Goal: Information Seeking & Learning: Learn about a topic

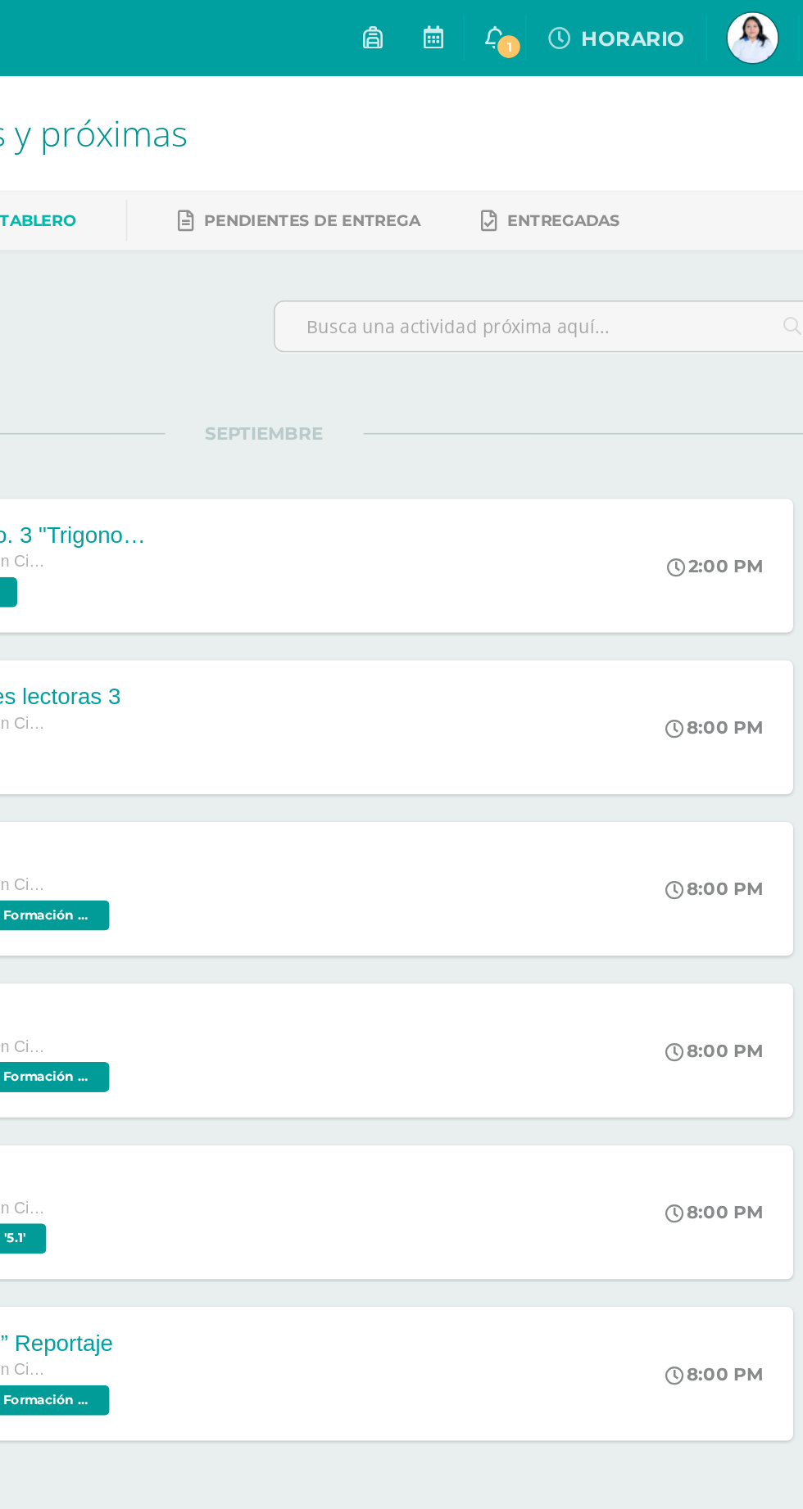
click at [558, 22] on icon at bounding box center [551, 23] width 13 height 15
click at [599, 152] on link "Entregadas" at bounding box center [587, 143] width 90 height 26
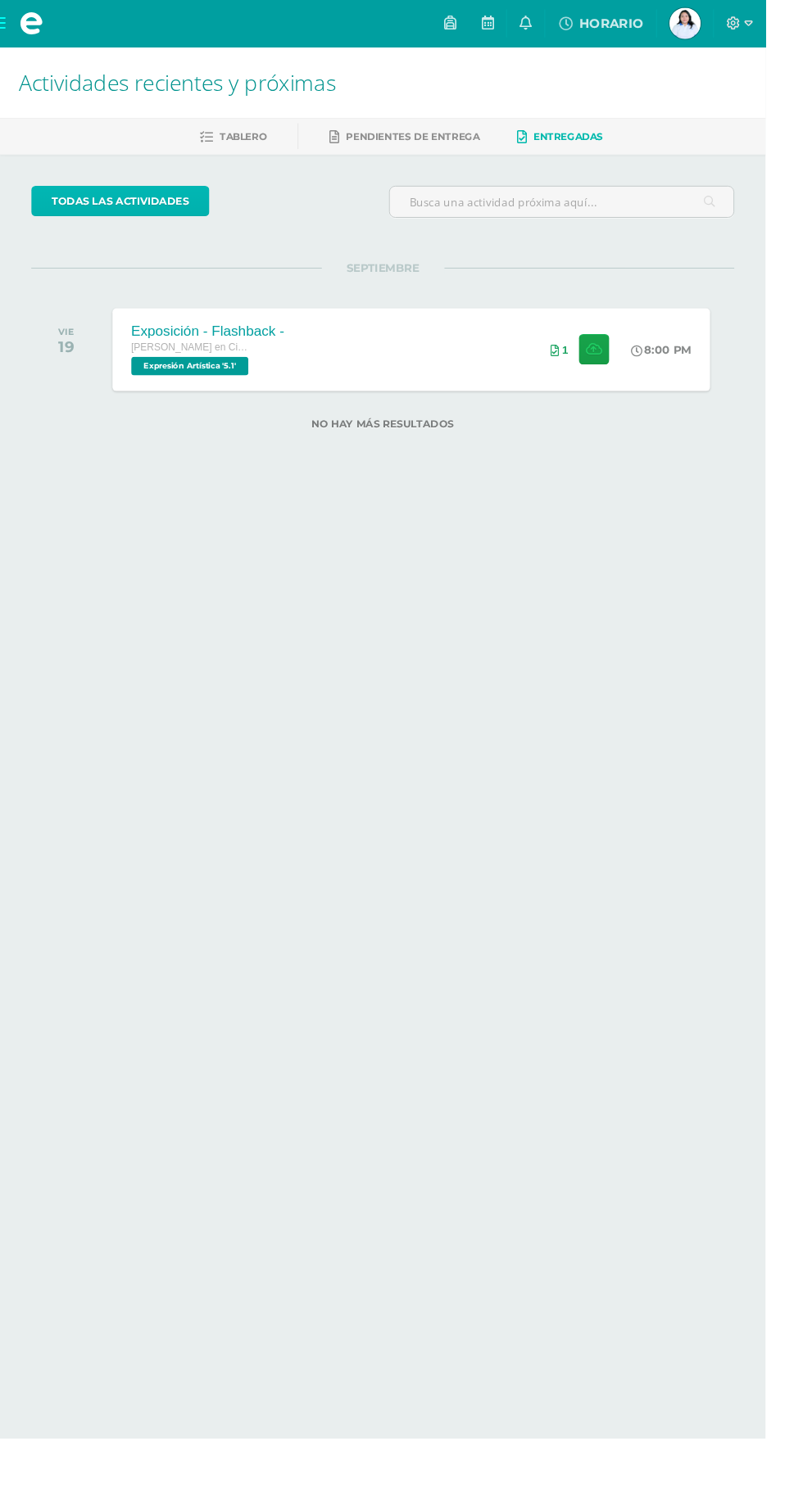
click at [160, 210] on link "todas las Actividades" at bounding box center [126, 211] width 187 height 32
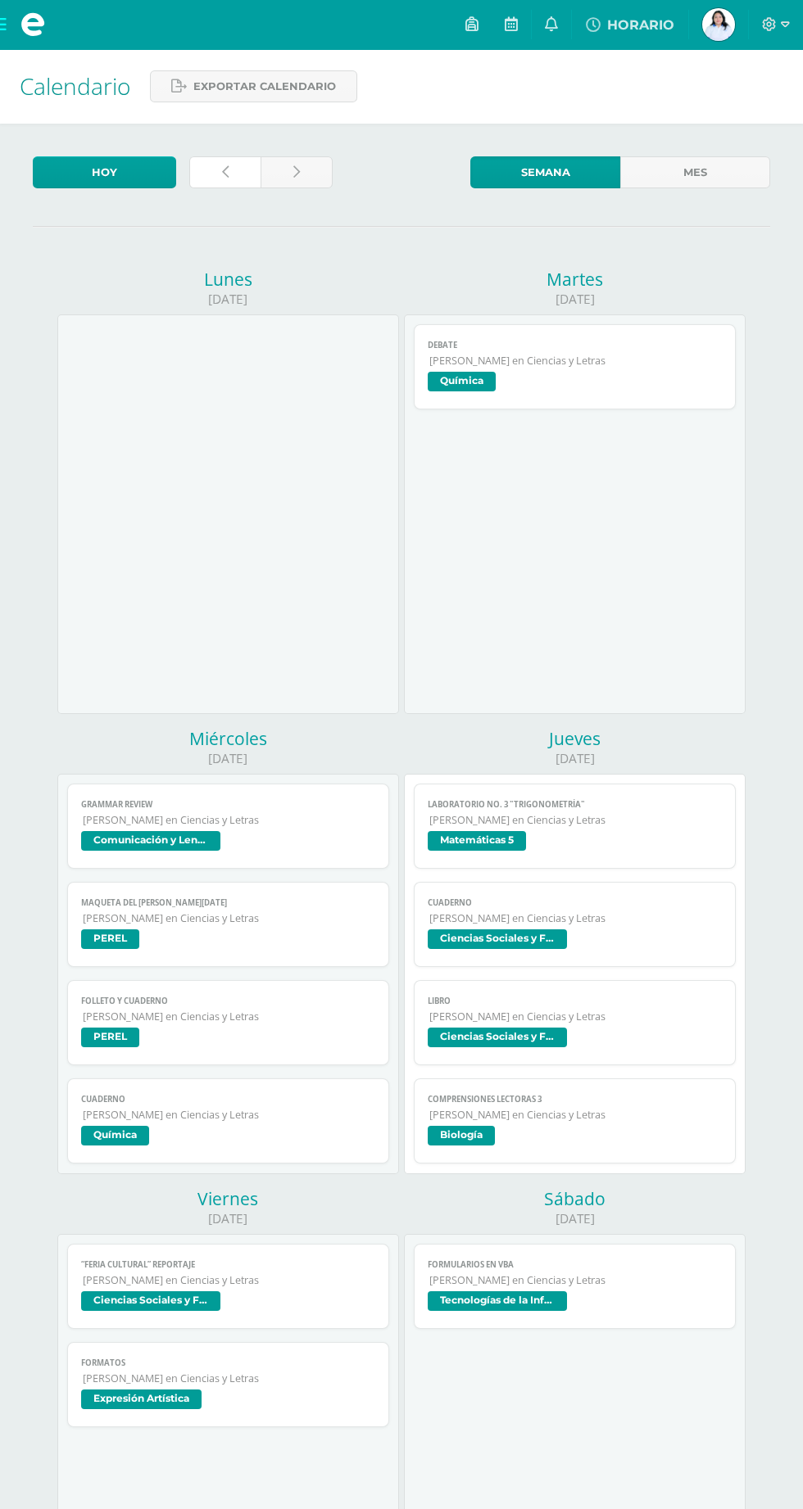
click at [228, 174] on icon at bounding box center [225, 172] width 7 height 14
click at [225, 172] on icon at bounding box center [225, 172] width 7 height 14
click at [106, 172] on link "Hoy" at bounding box center [104, 172] width 143 height 32
click at [680, 179] on link "Mes" at bounding box center [695, 172] width 150 height 32
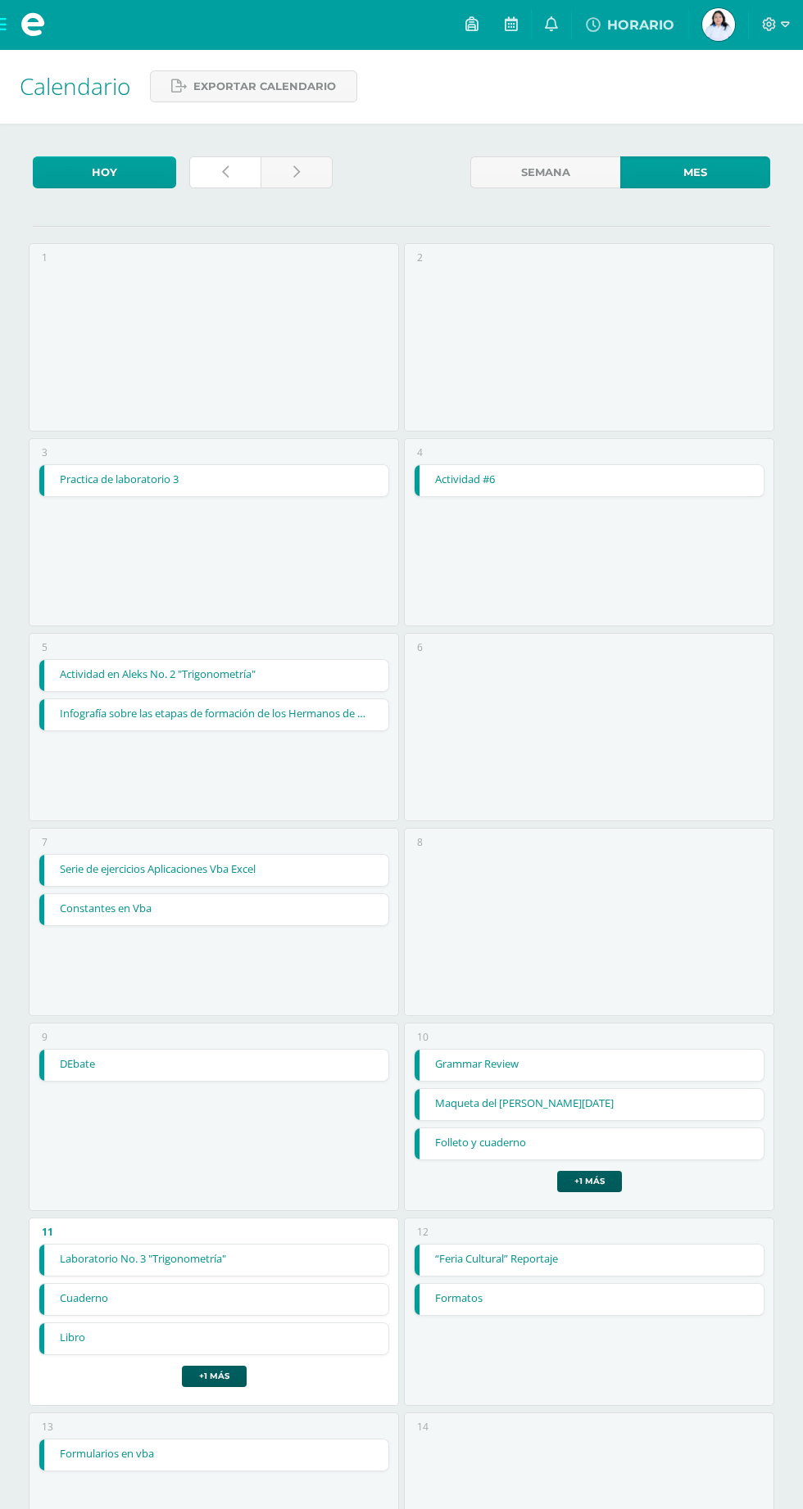
click at [219, 167] on link at bounding box center [224, 172] width 71 height 32
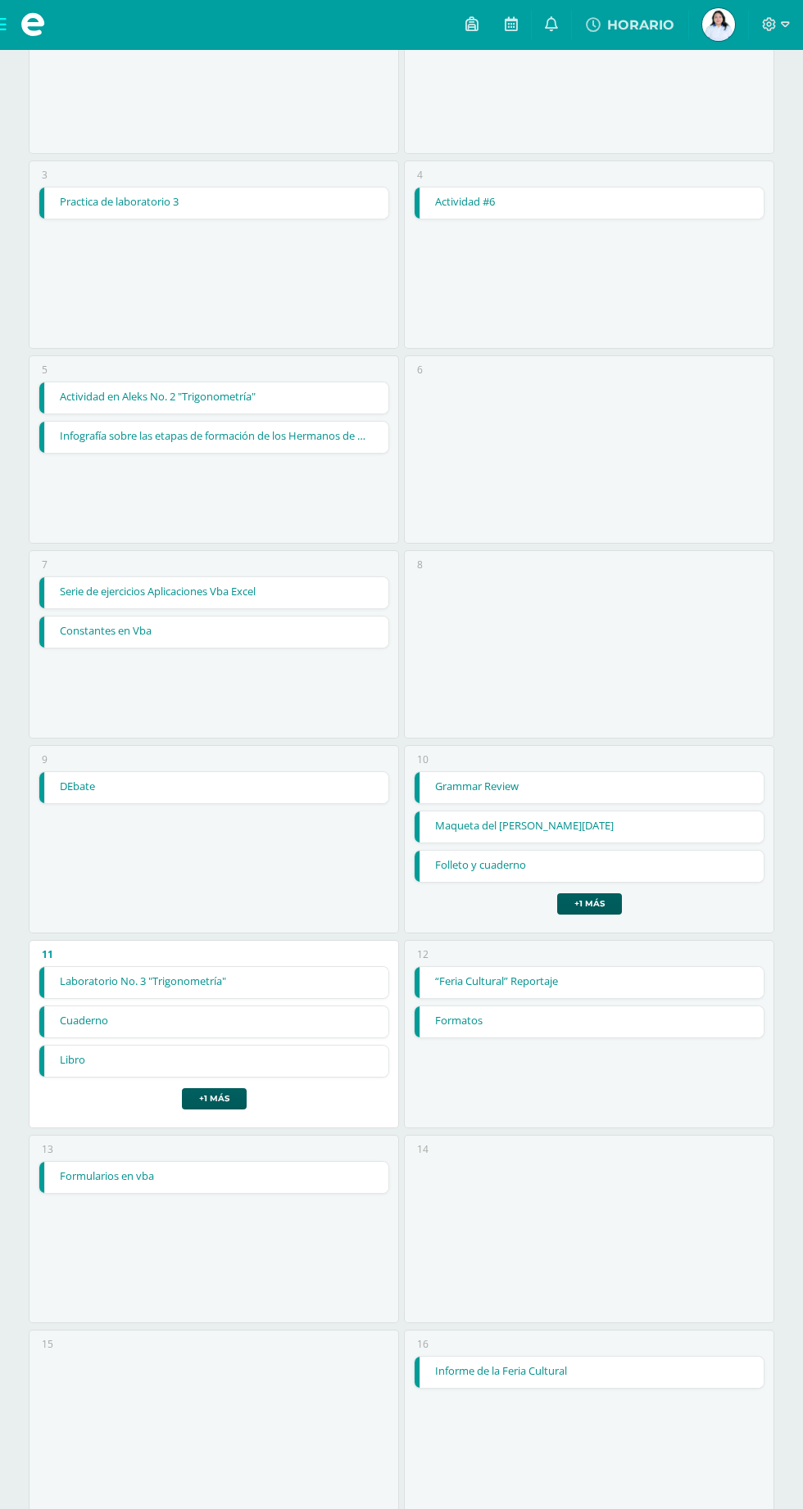
scroll to position [281, 0]
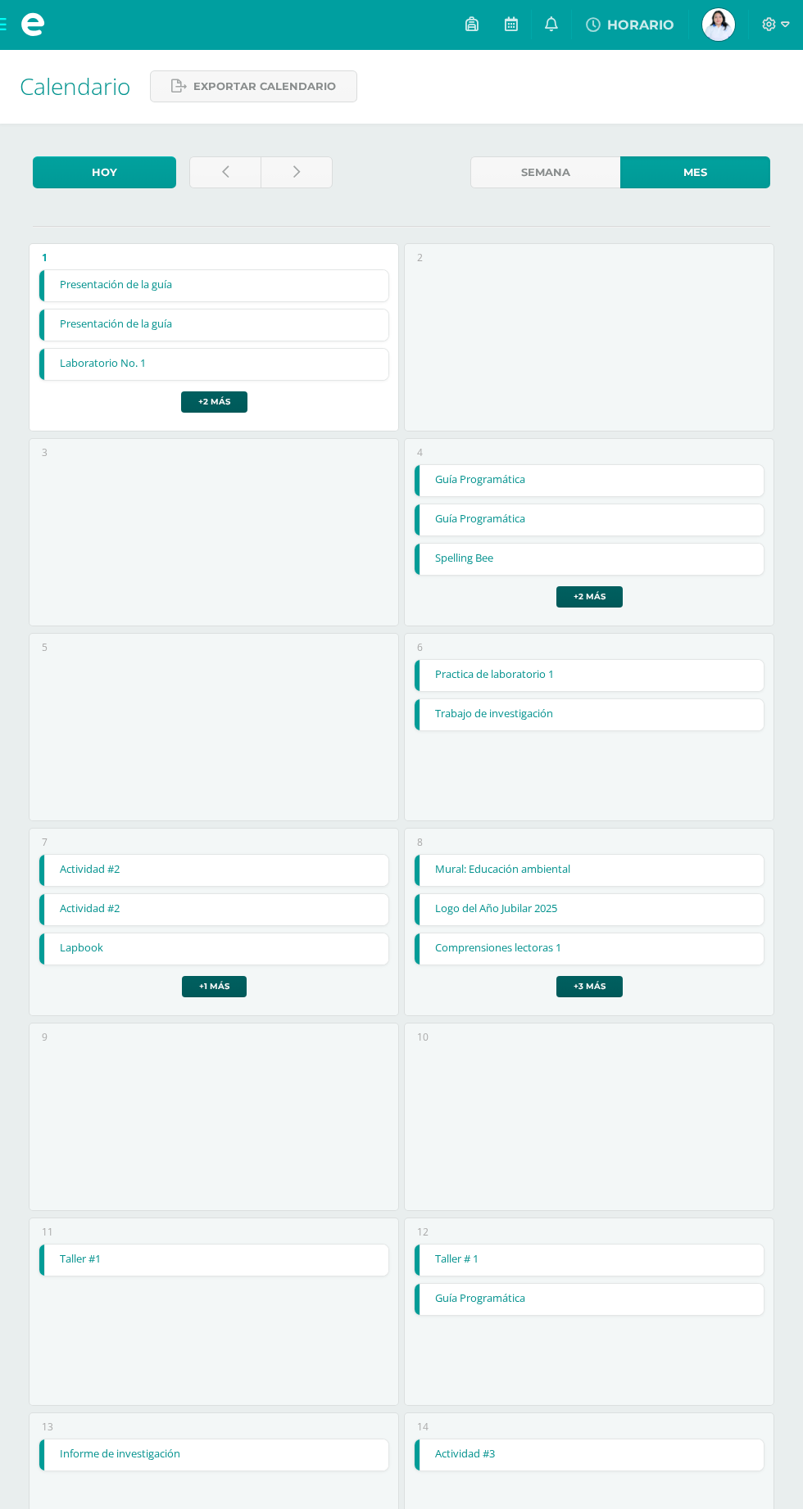
click at [252, 298] on link "Presentación de la guía" at bounding box center [213, 285] width 348 height 31
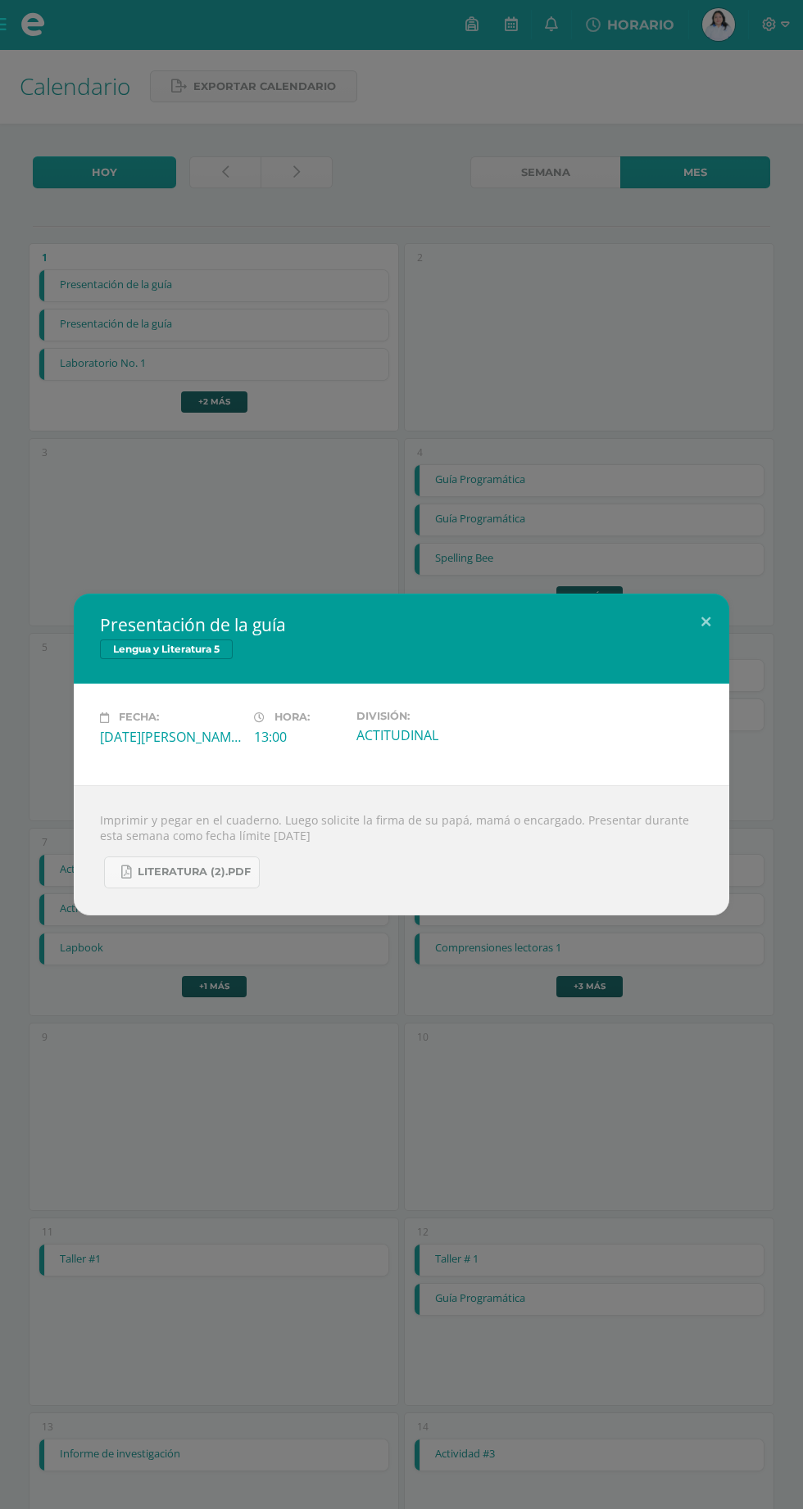
click at [329, 303] on div "Presentación de la guía Lengua y Literatura 5 Fecha: Viernes 01 de Agosto Hora:…" at bounding box center [401, 754] width 803 height 1509
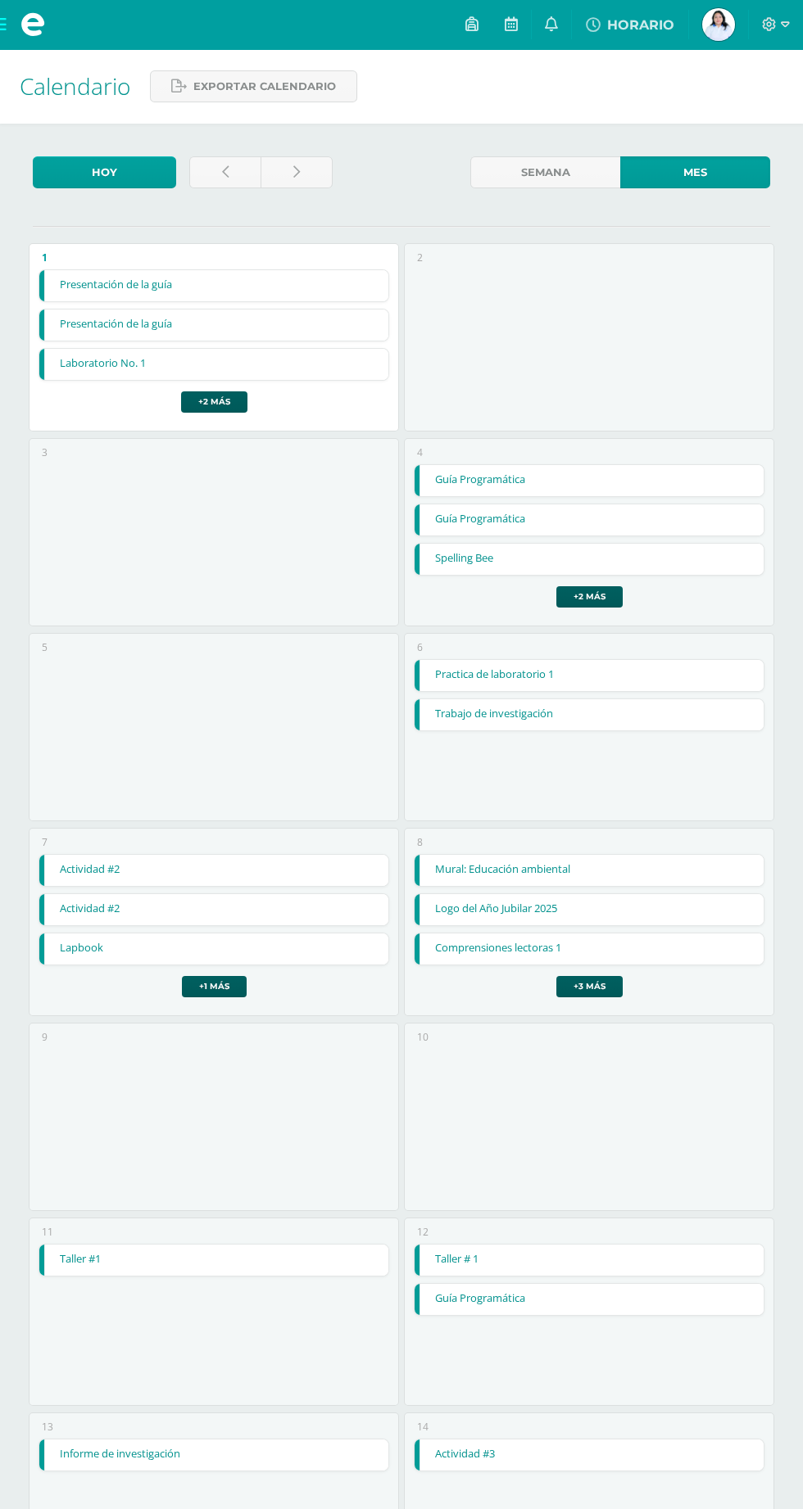
click at [189, 337] on div "Presentación de la guía Lengua y Literatura 5 Fecha: Viernes 01 de Agosto Hora:…" at bounding box center [401, 754] width 803 height 1509
click at [170, 331] on link "Presentación de la guía" at bounding box center [213, 325] width 348 height 31
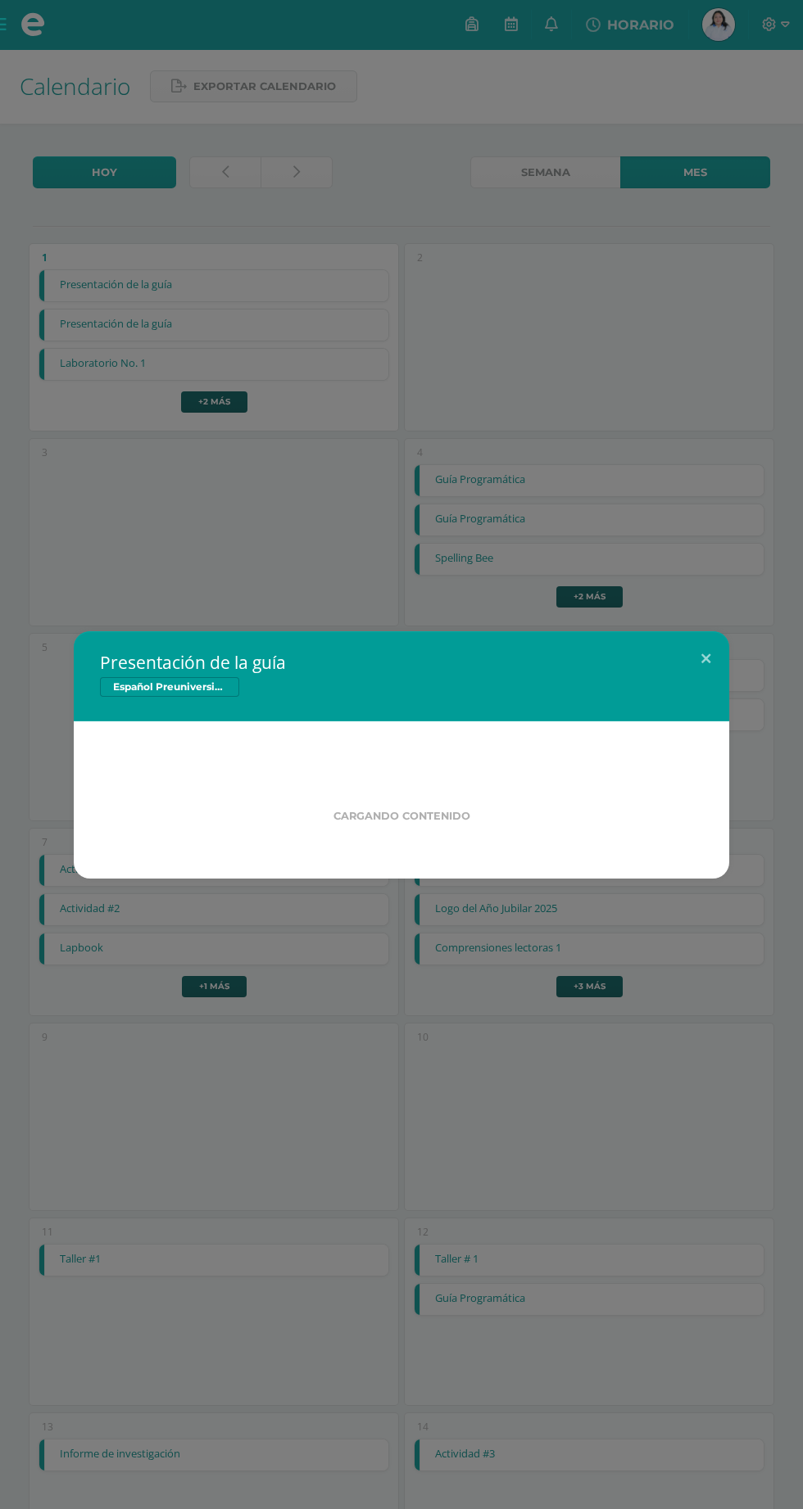
click at [343, 259] on div "Presentación de la guía Español Preuniversitario Cargando contenido Loading..." at bounding box center [401, 754] width 803 height 1509
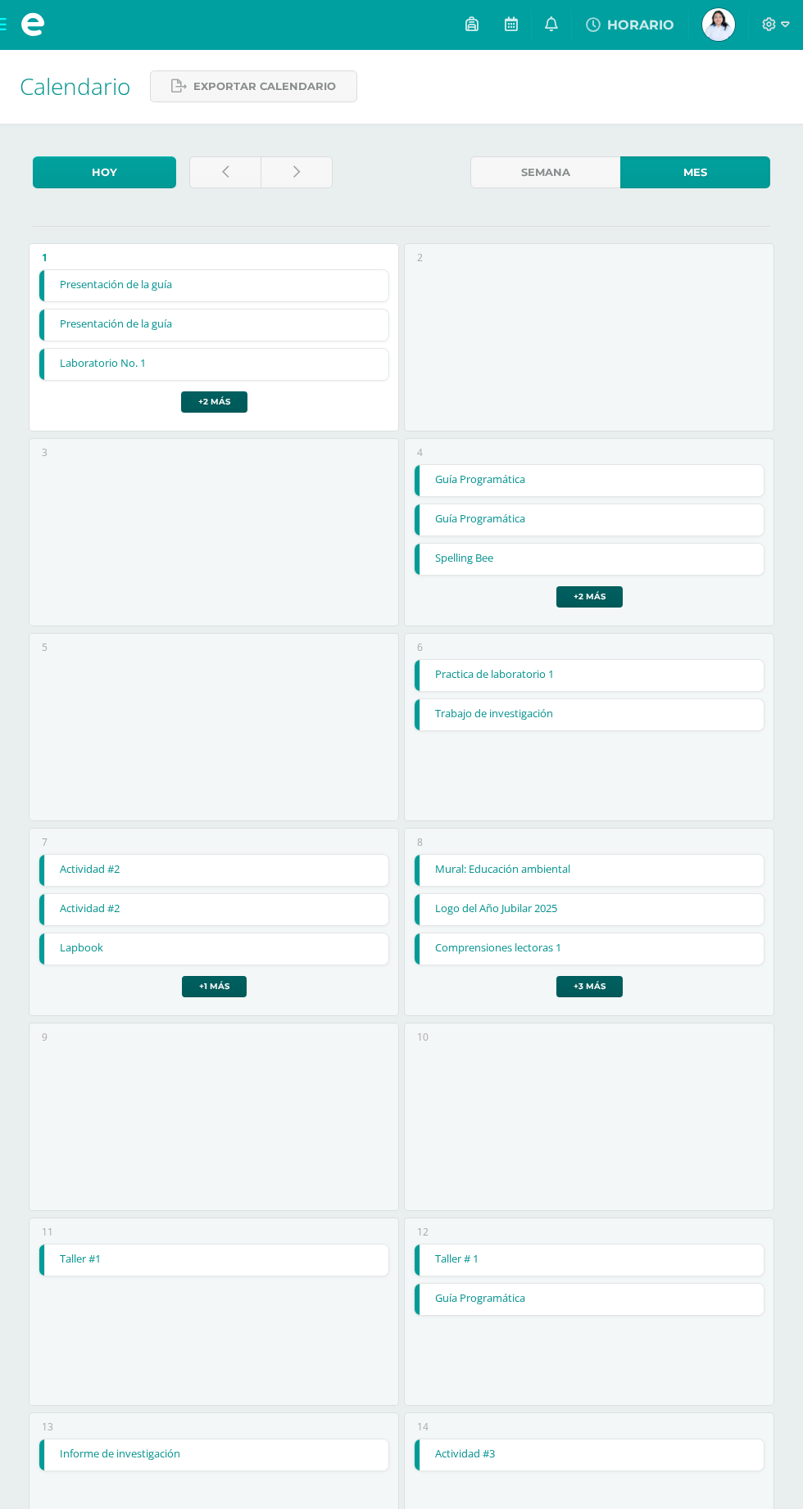
click at [423, 299] on div "Presentación de la guía Español Preuniversitario Cargando contenido Loading..." at bounding box center [401, 754] width 803 height 1509
click at [483, 519] on link "Guía Programática" at bounding box center [588, 519] width 348 height 31
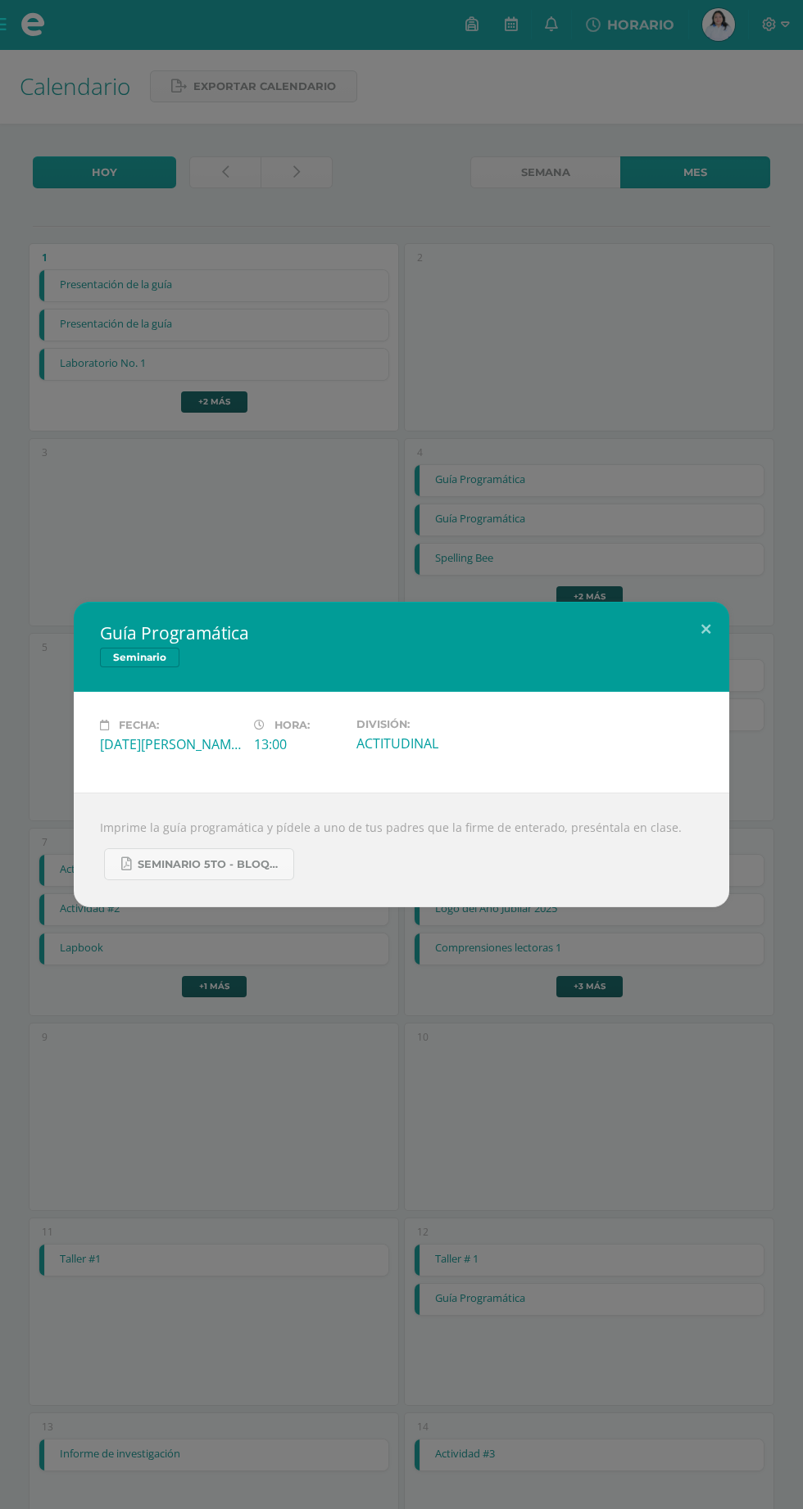
click at [513, 409] on div "Guía Programática Seminario Fecha: Lunes 04 de Agosto Hora: 13:00 División: ACT…" at bounding box center [401, 754] width 803 height 1509
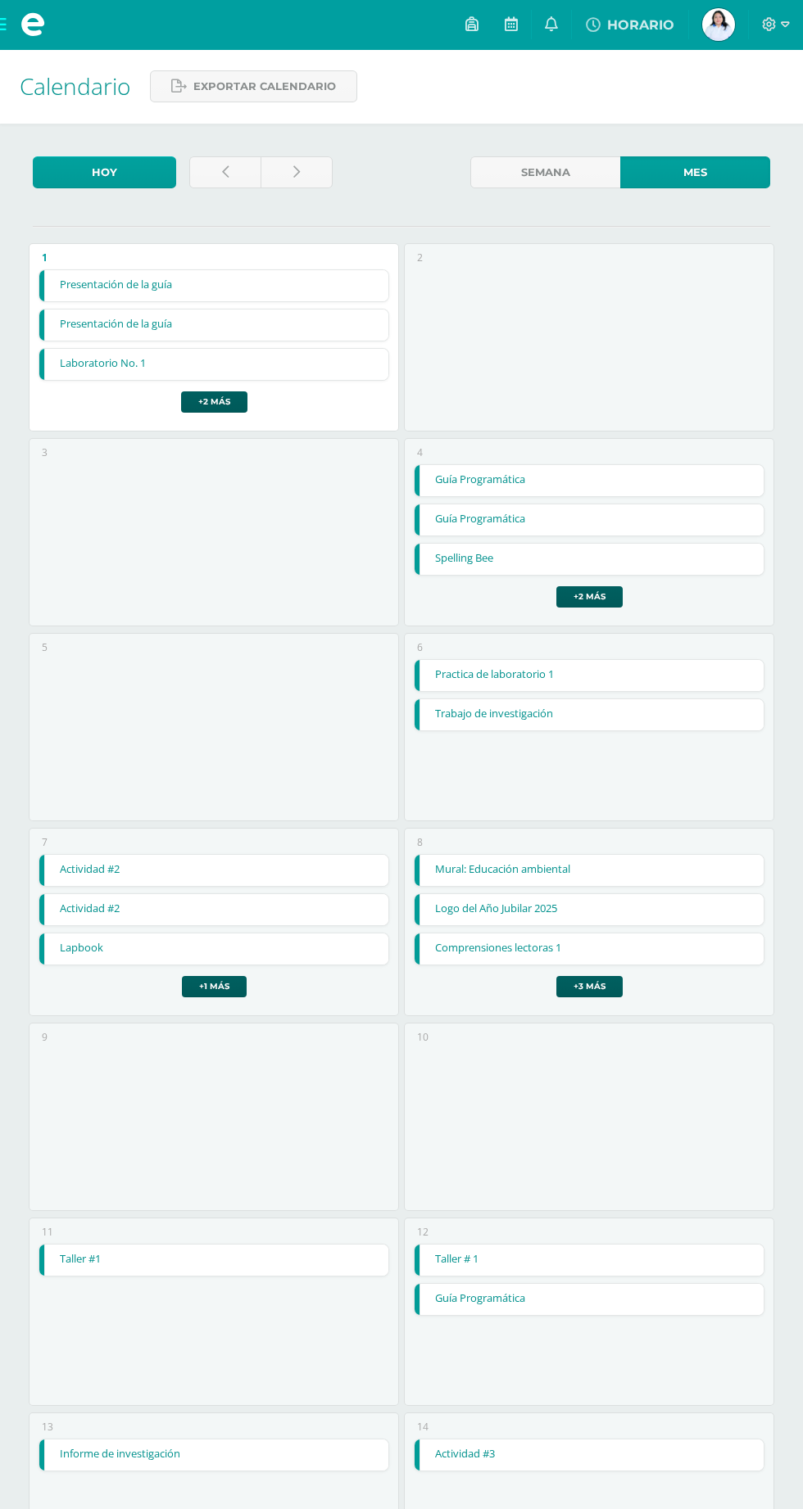
click at [462, 470] on div "Guía Programática Seminario Fecha: Lunes 04 de Agosto Hora: 13:00 División: ACT…" at bounding box center [401, 754] width 803 height 1509
click at [478, 473] on link "Guía Programática" at bounding box center [588, 480] width 348 height 31
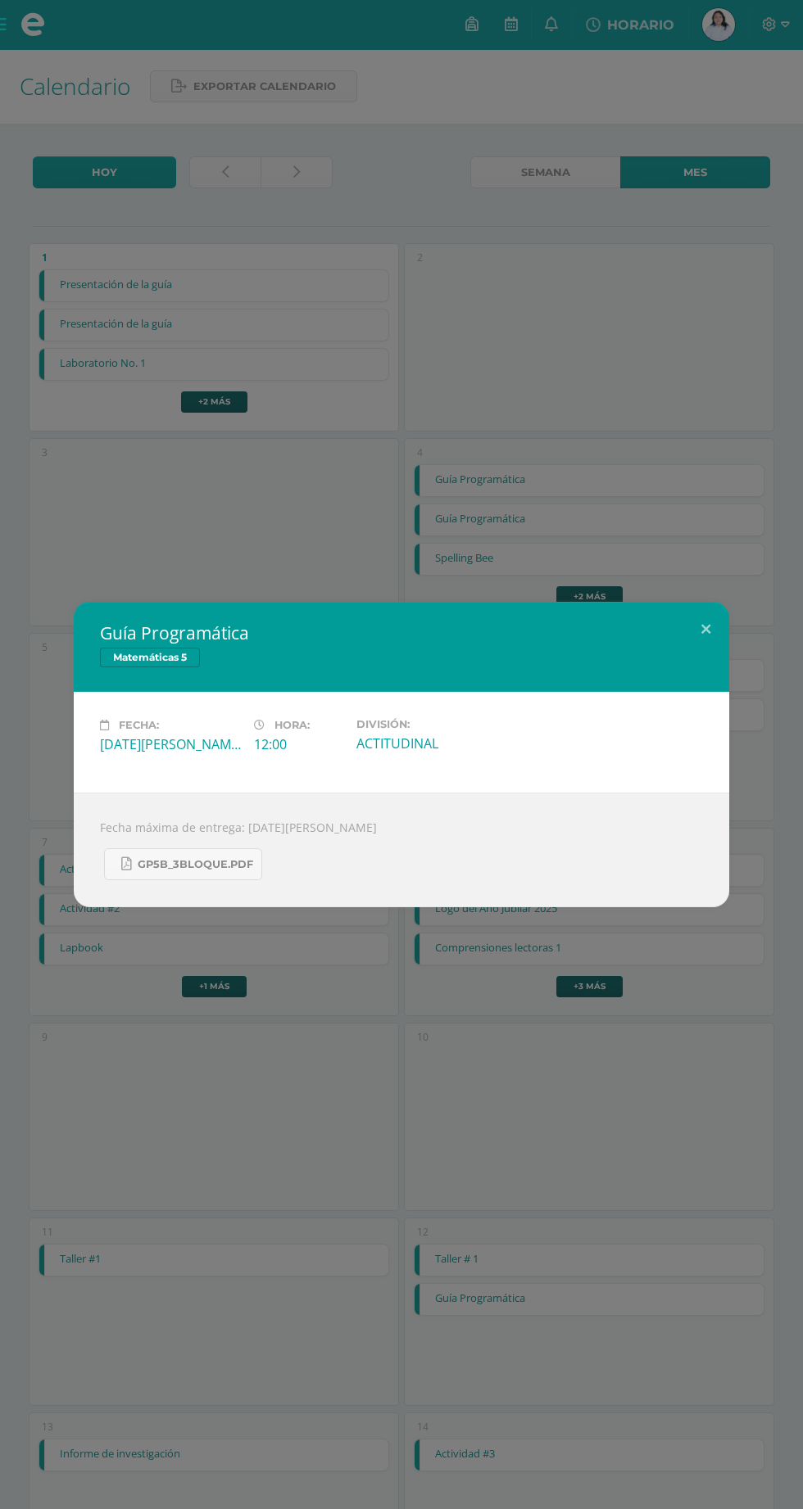
click at [492, 225] on div "Guía Programática Matemáticas 5 Fecha: Lunes 04 de Agosto Hora: 12:00 División:…" at bounding box center [401, 754] width 803 height 1509
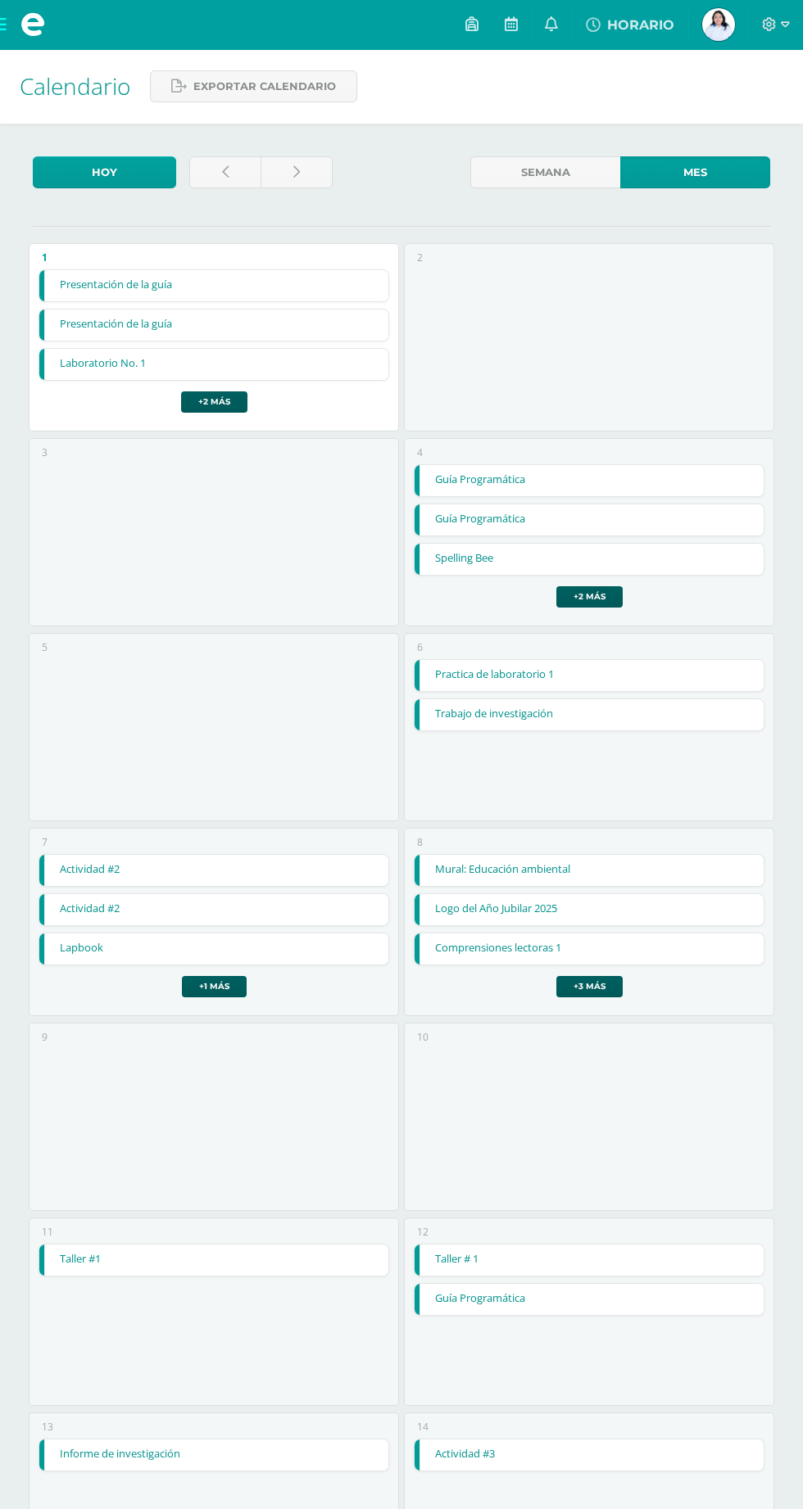
click at [495, 1275] on link "Taller # 1" at bounding box center [588, 1260] width 348 height 31
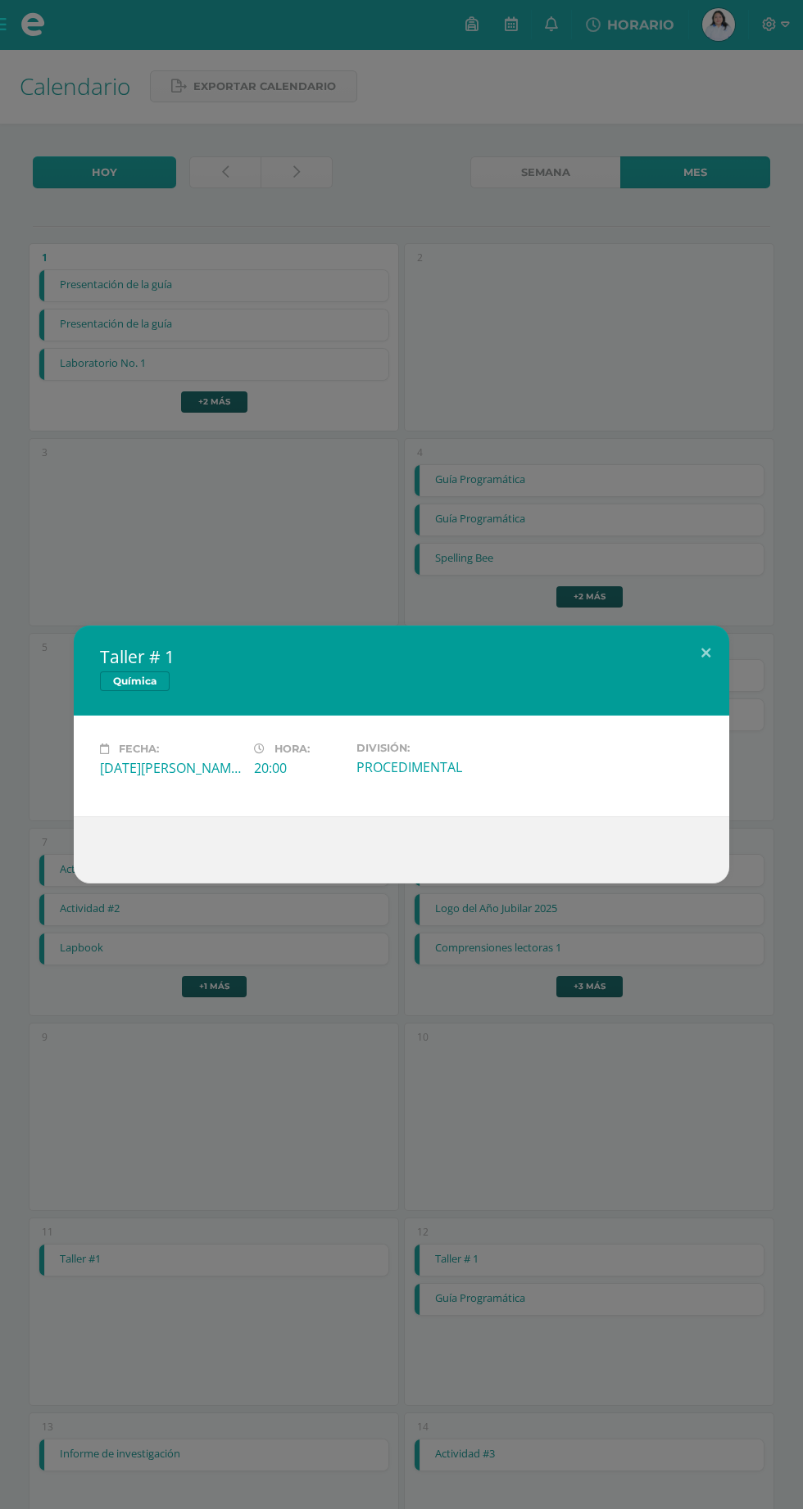
click at [563, 1049] on div "Taller # 1 Química Fecha: Martes 12 de Agosto Hora: 20:00 División: PROCEDIMENT…" at bounding box center [401, 754] width 803 height 1509
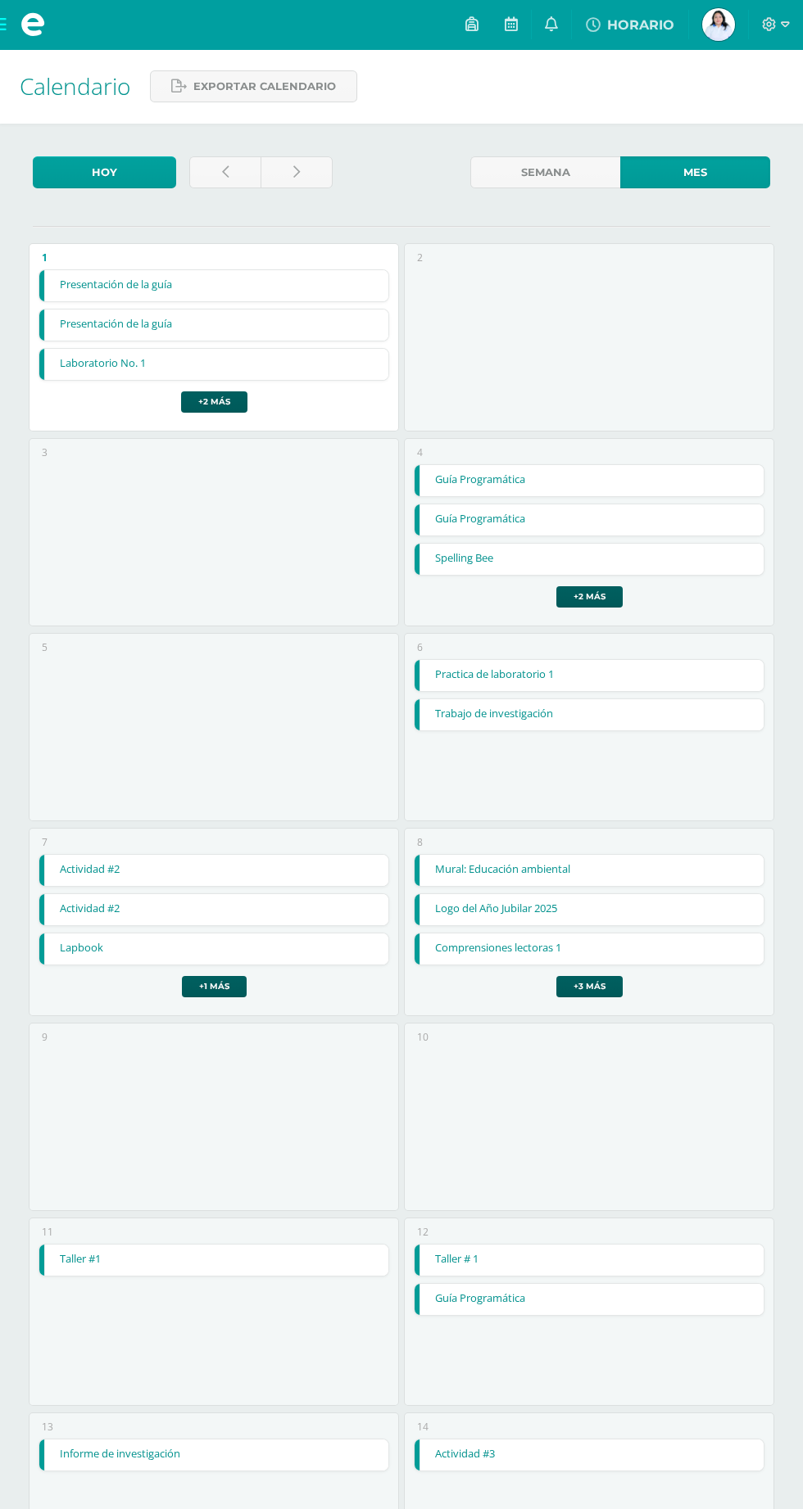
click at [529, 1295] on div "Taller # 1 Química Fecha: Martes 12 de Agosto Hora: 20:00 División: PROCEDIMENT…" at bounding box center [401, 754] width 803 height 1509
click at [495, 1292] on link "Guía Programática" at bounding box center [588, 1299] width 348 height 31
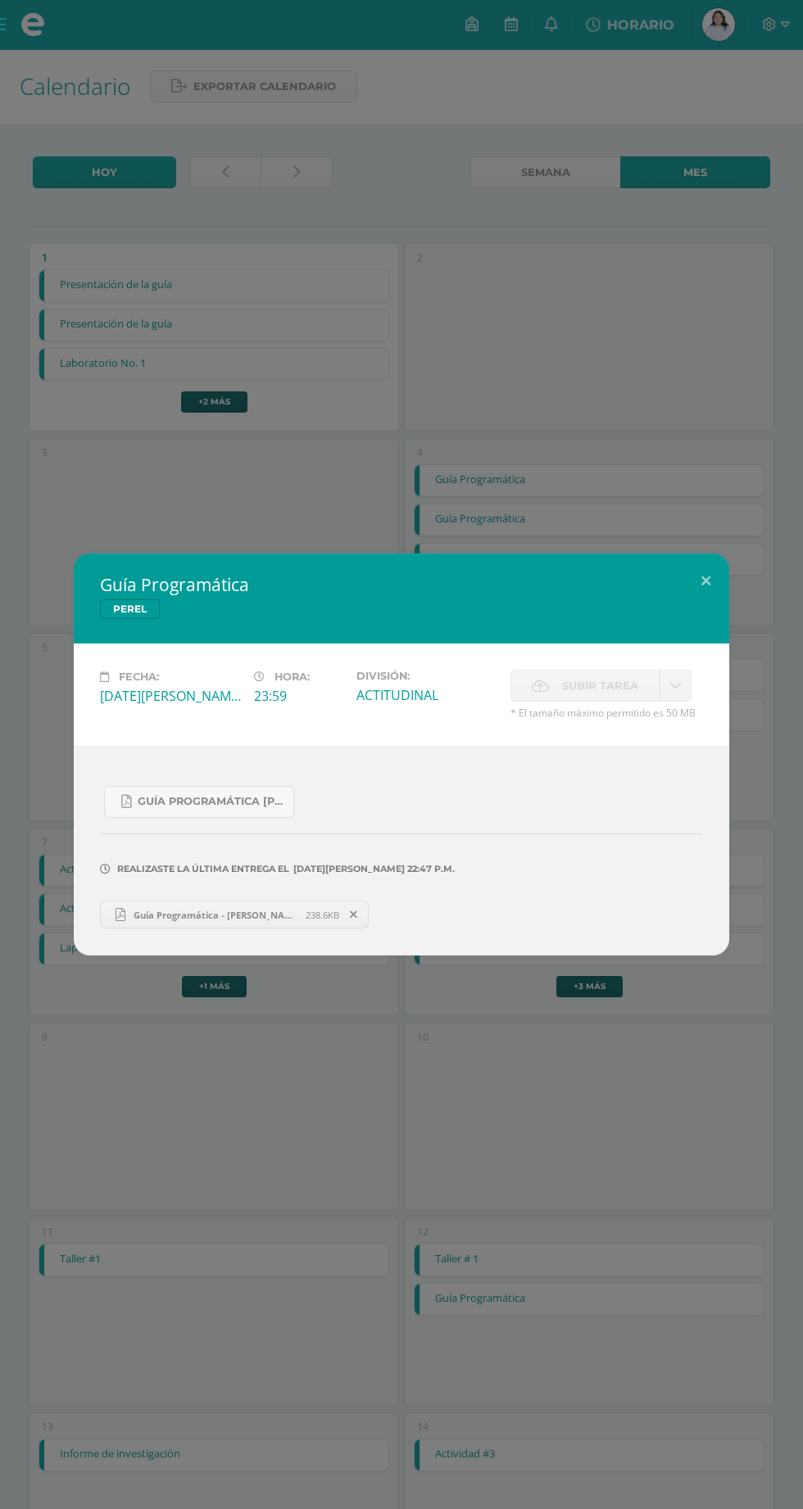
click at [422, 188] on div "Guía Programática PEREL Fecha: Martes 12 de Agosto Hora: 23:59 División: ACTITU…" at bounding box center [401, 754] width 803 height 1509
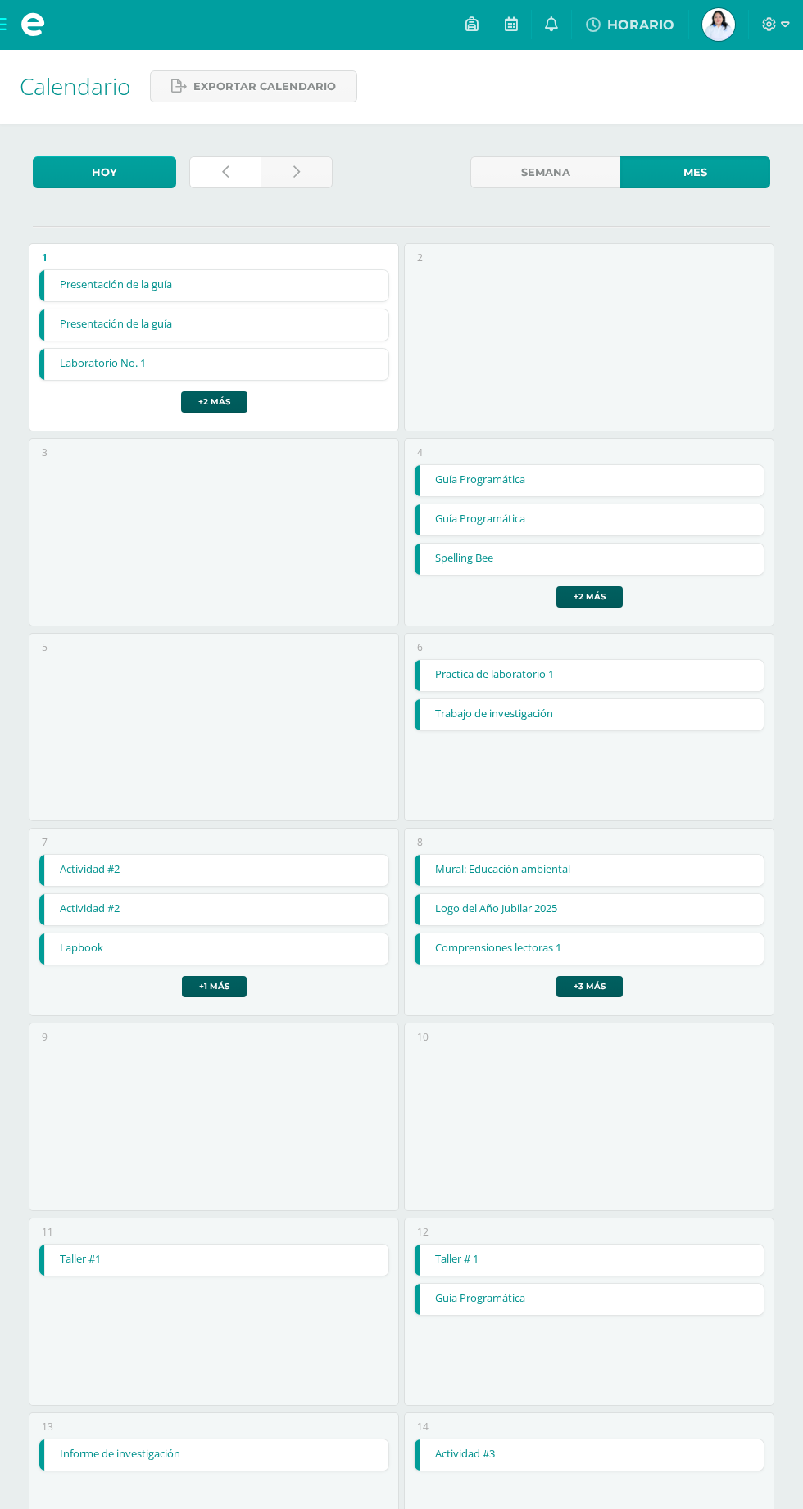
click at [225, 172] on icon at bounding box center [225, 172] width 7 height 14
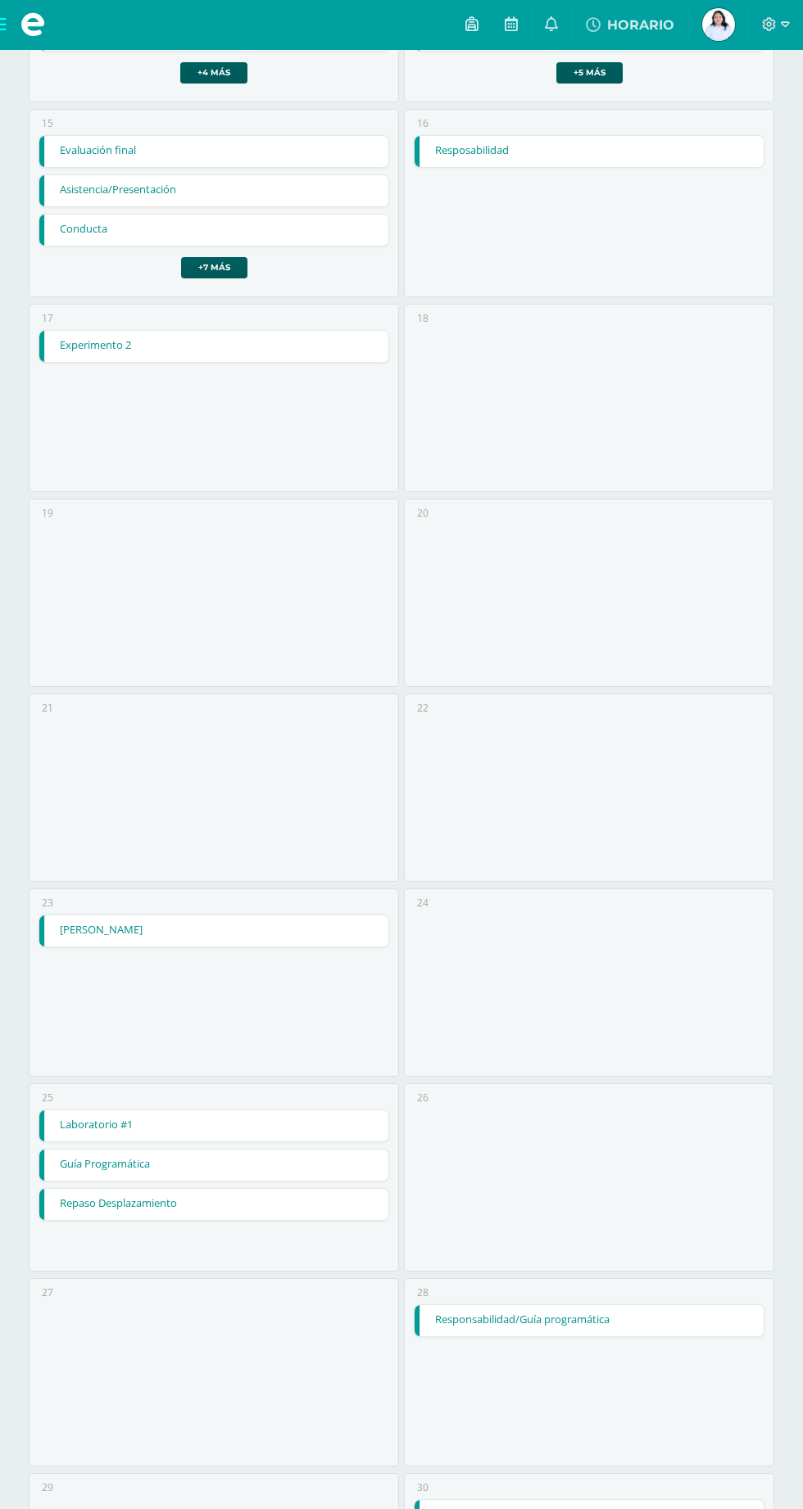
scroll to position [1499, 0]
click at [598, 1328] on link "Responsabilidad/Guía programática" at bounding box center [588, 1320] width 348 height 31
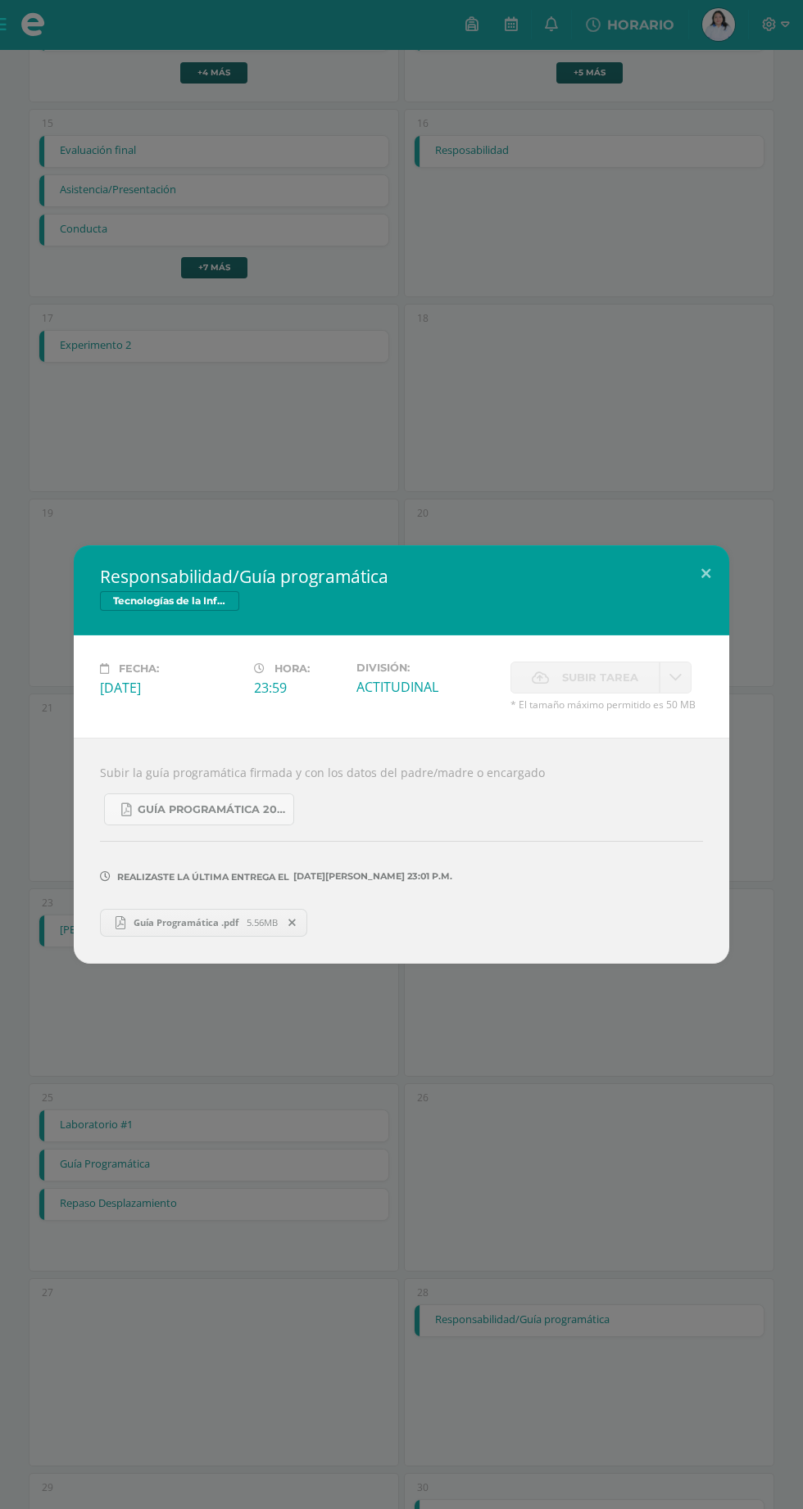
click at [2, 1509] on div "Responsabilidad/Guía programática Tecnologías de la Información y Comunicación …" at bounding box center [401, 754] width 803 height 1509
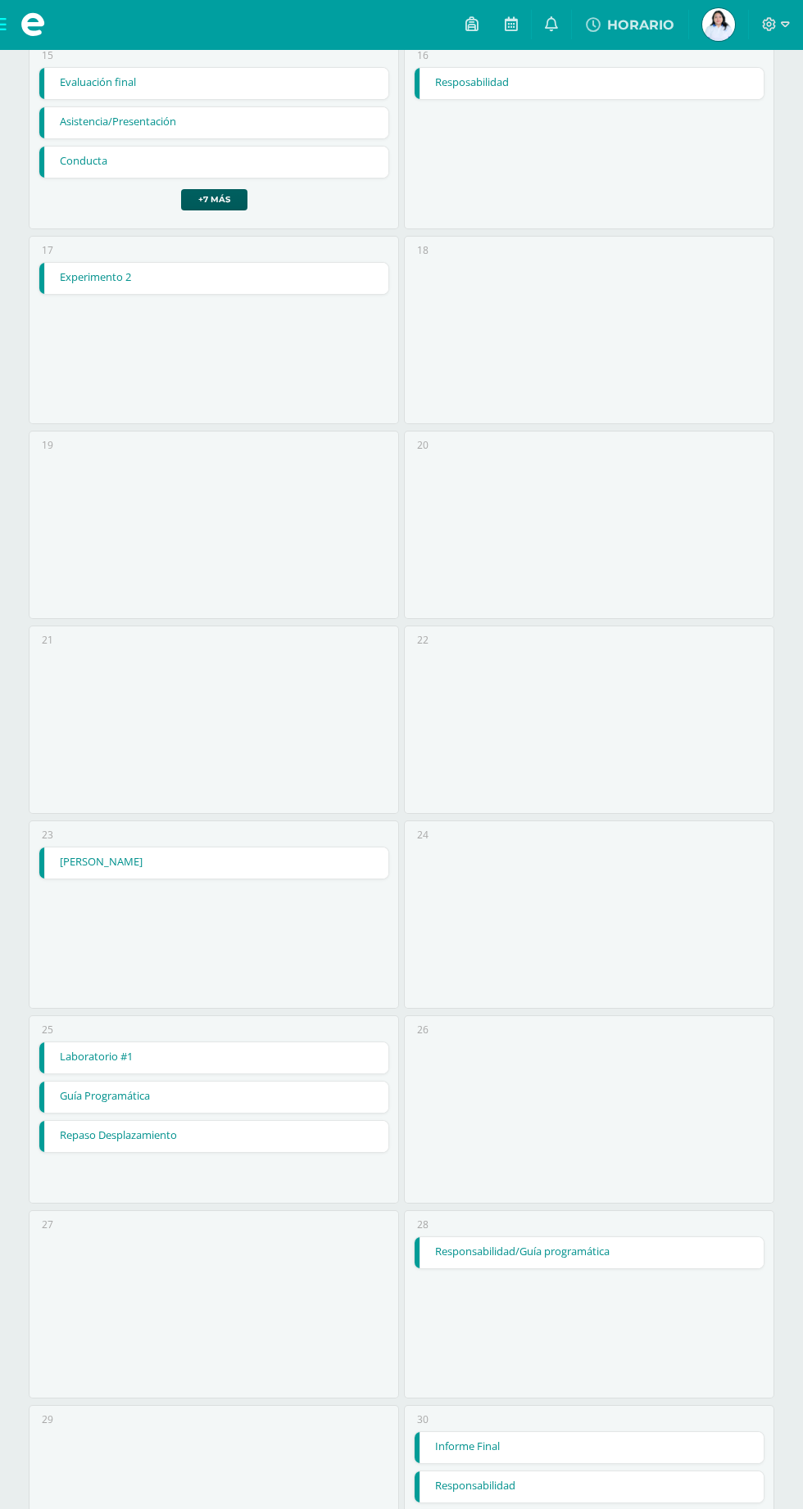
scroll to position [1619, 0]
